Goal: Transaction & Acquisition: Purchase product/service

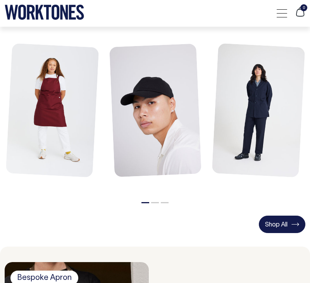
scroll to position [296, 0]
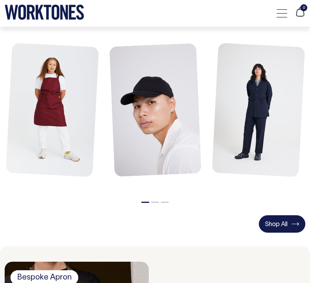
click at [278, 218] on link "Shop All" at bounding box center [282, 223] width 46 height 17
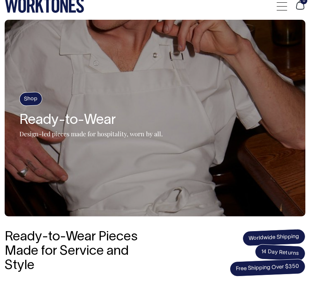
scroll to position [7, 0]
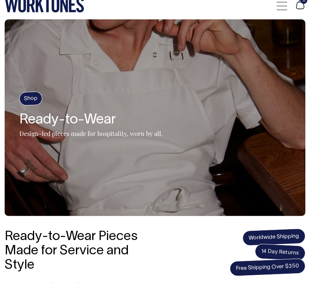
click at [280, 7] on div at bounding box center [281, 5] width 10 height 15
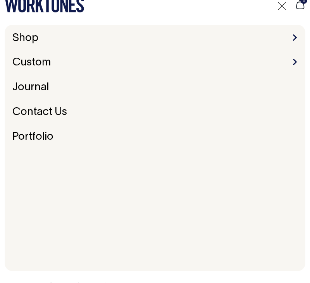
click at [210, 37] on li "Shop Accessories Aprons Workwear" at bounding box center [154, 39] width 291 height 12
click at [294, 36] on span at bounding box center [295, 37] width 4 height 6
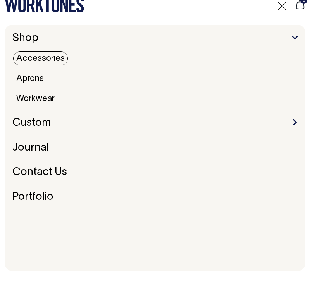
click at [36, 56] on link "Accessories" at bounding box center [40, 58] width 55 height 14
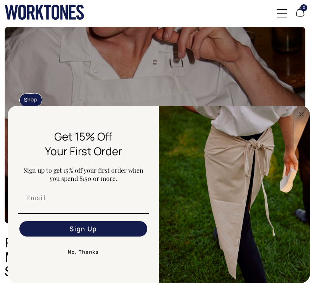
click at [281, 14] on div at bounding box center [281, 13] width 10 height 15
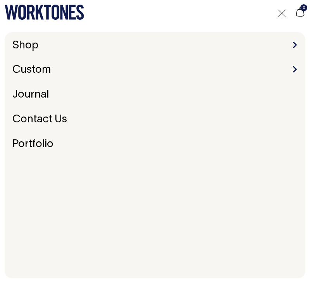
click at [69, 46] on li "Shop Accessories Aprons Workwear" at bounding box center [154, 46] width 291 height 12
click at [295, 44] on span at bounding box center [295, 45] width 4 height 6
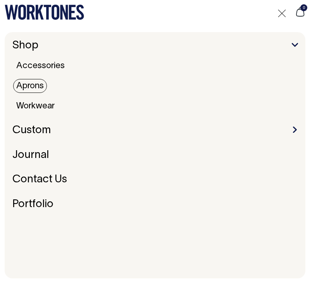
click at [26, 87] on link "Aprons" at bounding box center [30, 86] width 34 height 14
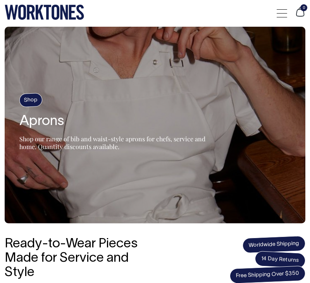
click at [282, 9] on div at bounding box center [281, 13] width 10 height 15
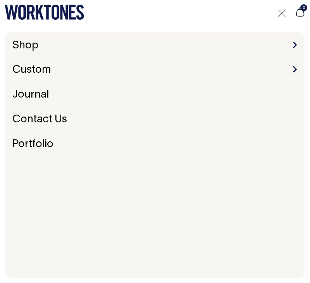
click at [269, 40] on li "Shop Accessories Aprons Workwear" at bounding box center [154, 46] width 291 height 12
click at [294, 43] on span at bounding box center [295, 45] width 4 height 6
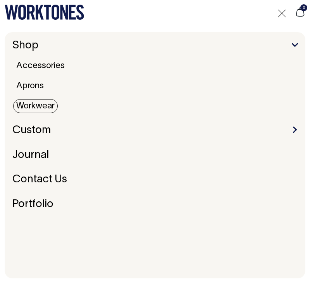
click at [36, 106] on link "Workwear" at bounding box center [35, 106] width 45 height 14
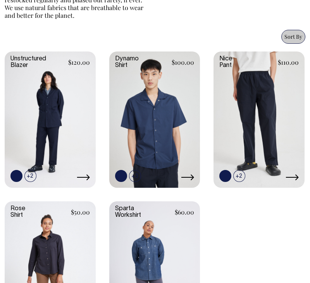
scroll to position [308, 0]
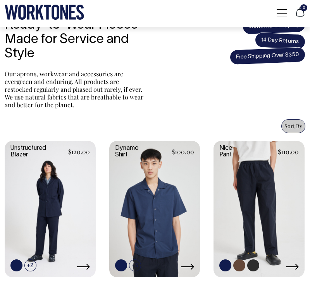
click at [265, 199] on link at bounding box center [258, 208] width 91 height 135
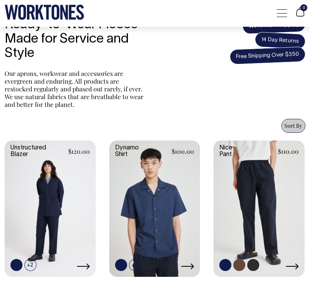
scroll to position [219, 0]
